Goal: Check status: Check status

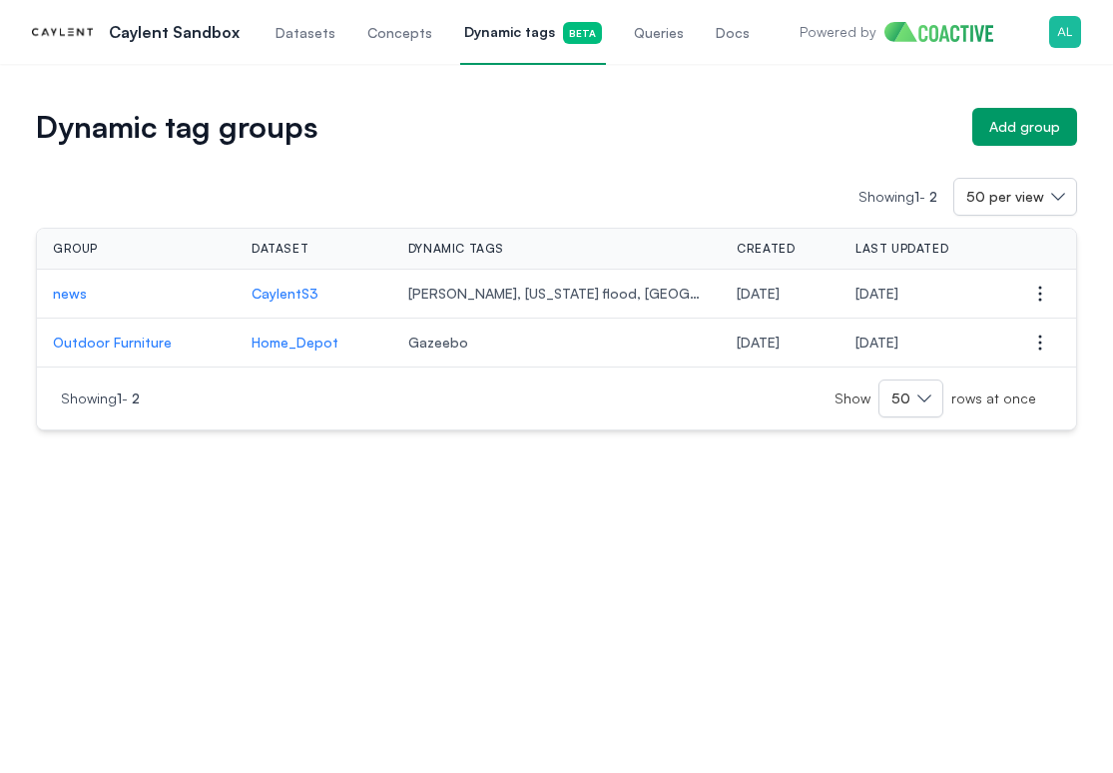
click at [292, 41] on span "Datasets" at bounding box center [306, 33] width 60 height 20
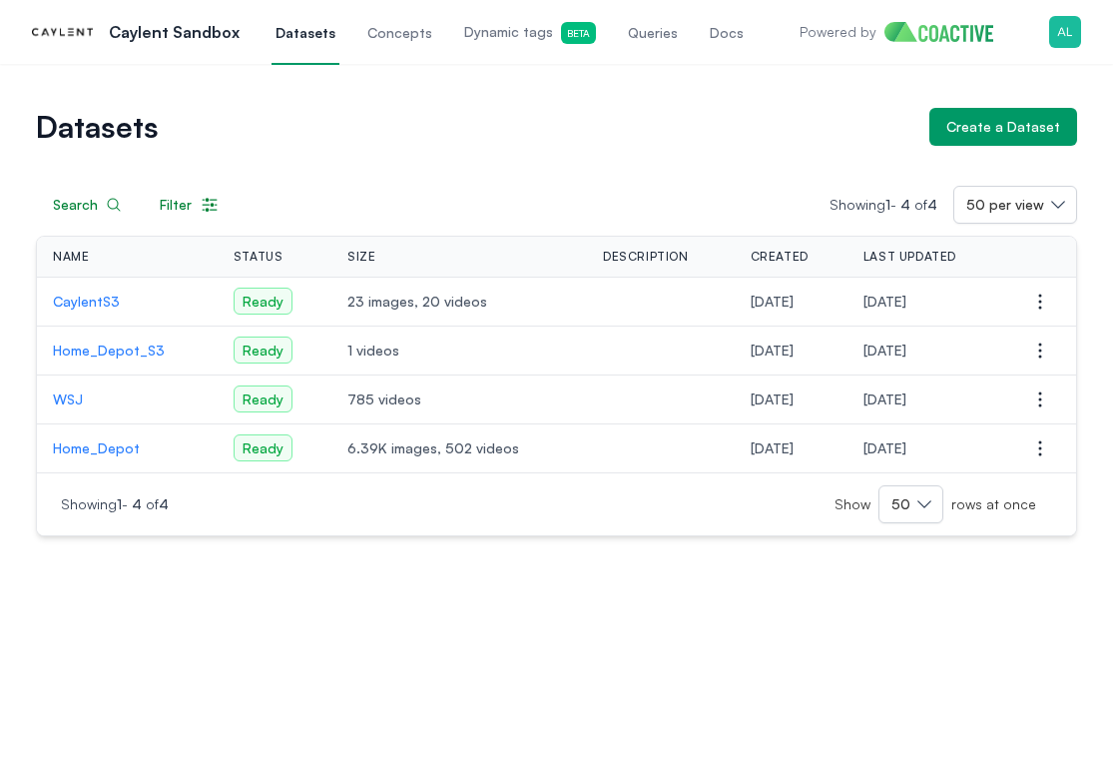
click at [93, 305] on p "CaylentS3" at bounding box center [127, 301] width 149 height 20
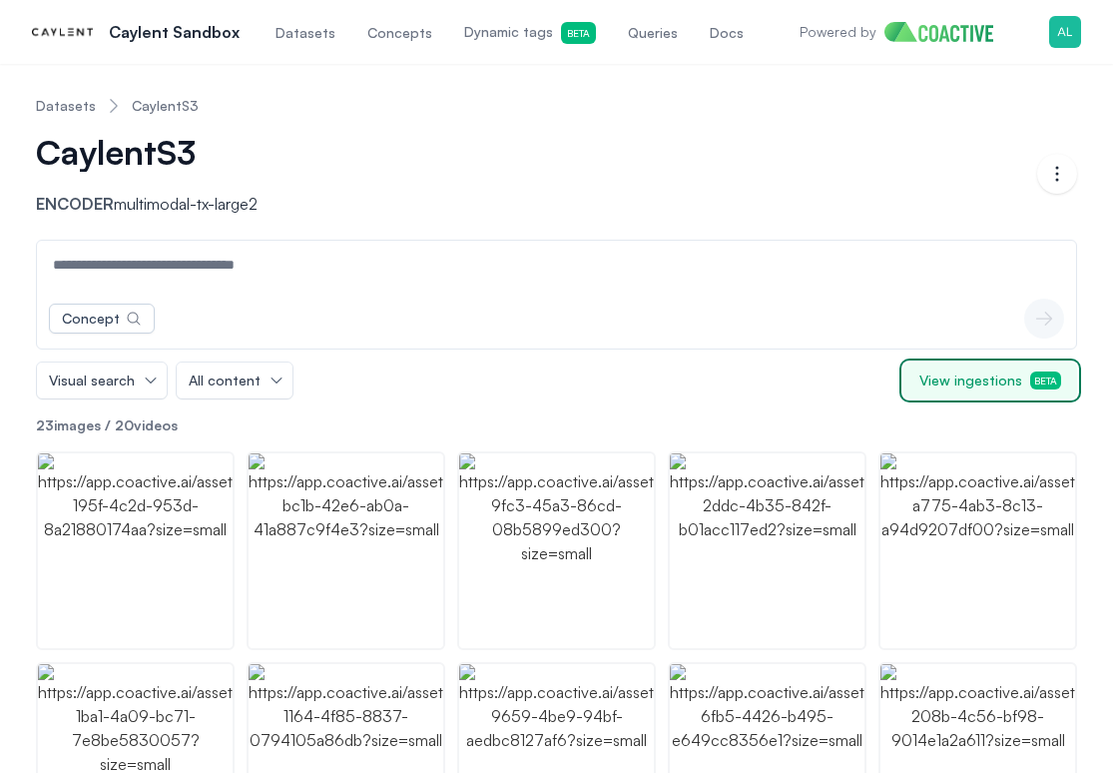
click at [964, 384] on span "View ingestions Beta" at bounding box center [990, 380] width 142 height 20
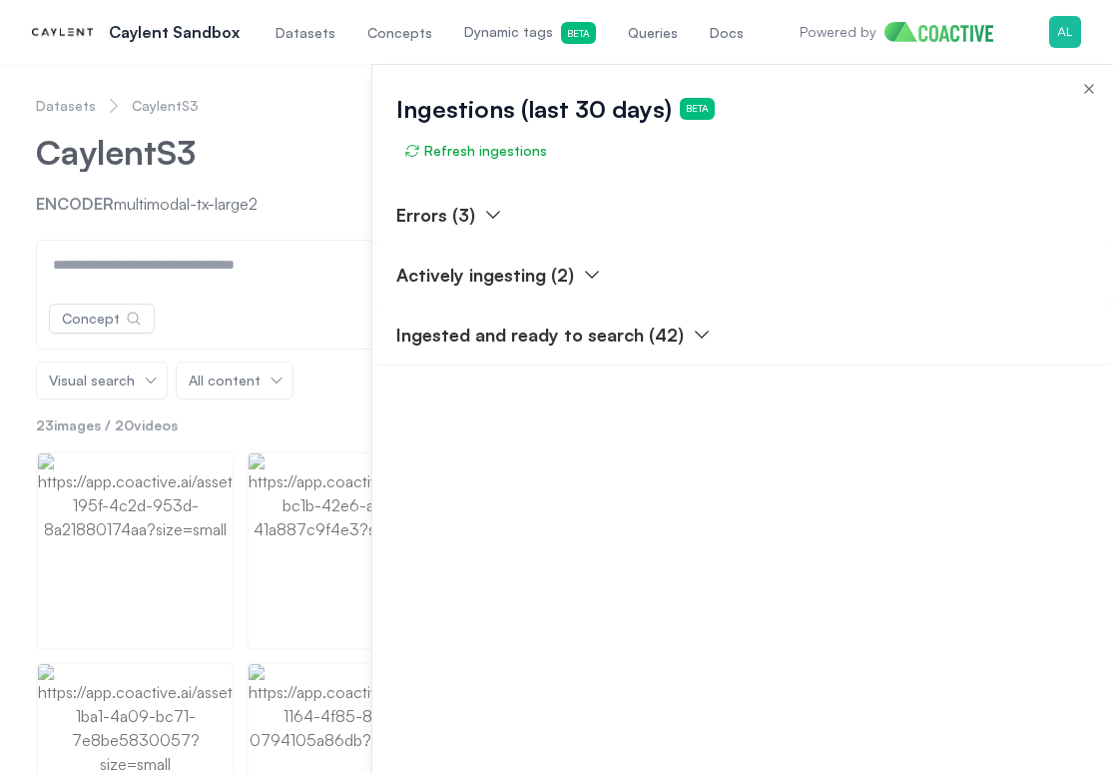
click at [486, 277] on p "Actively ingesting (2)" at bounding box center [485, 275] width 178 height 28
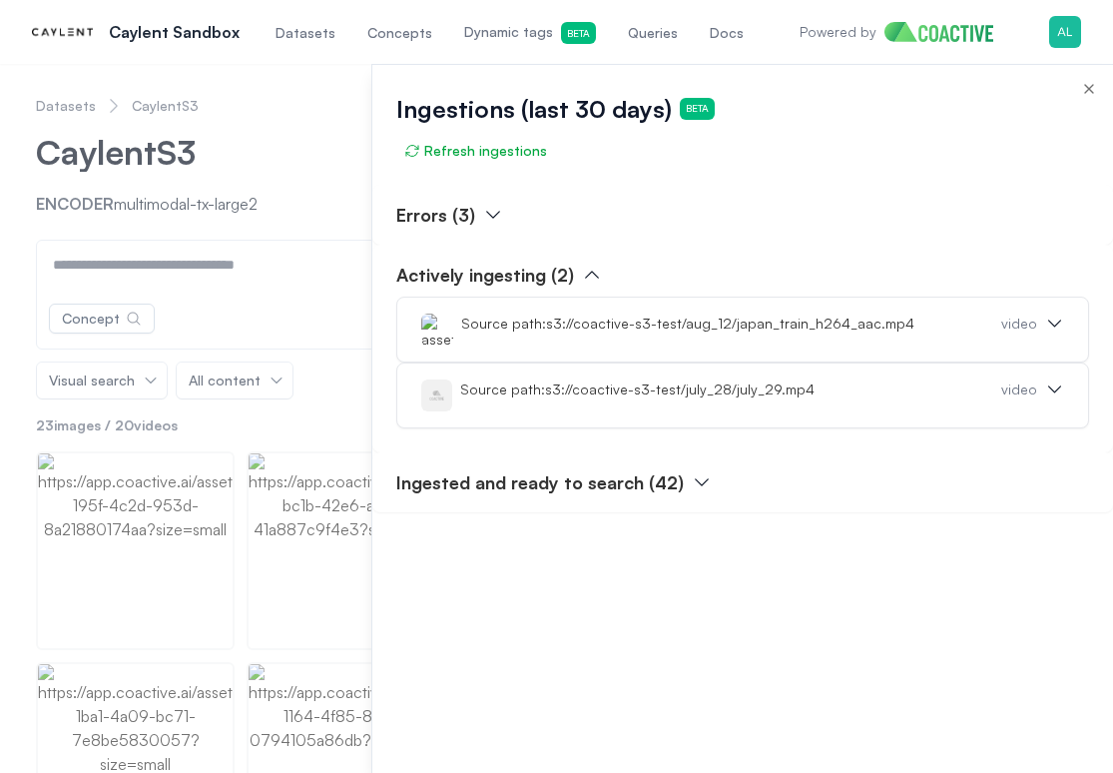
click at [1016, 326] on div "video" at bounding box center [1019, 329] width 36 height 32
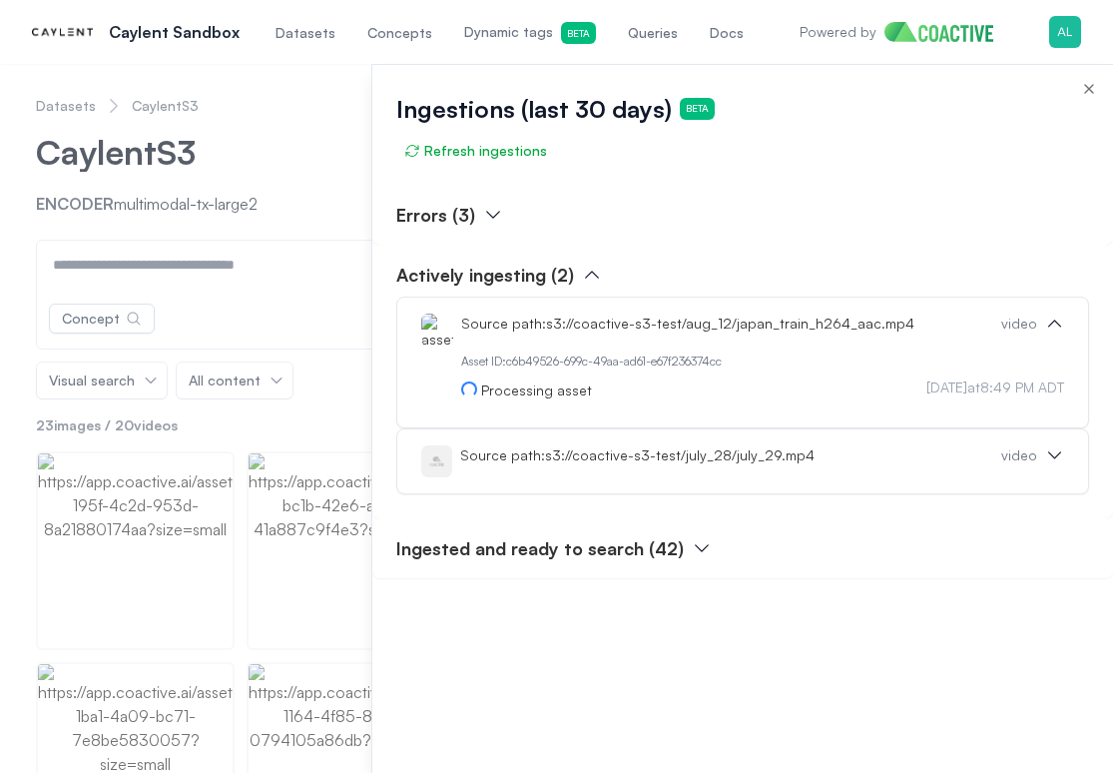
click at [1029, 465] on div "video" at bounding box center [1019, 461] width 36 height 32
